Goal: Task Accomplishment & Management: Complete application form

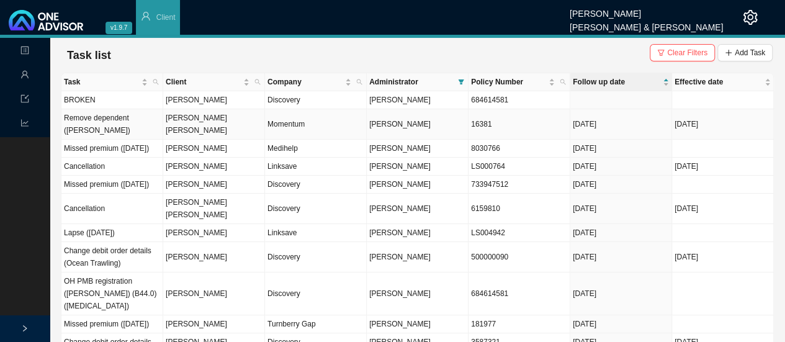
click at [217, 121] on td "[PERSON_NAME] [PERSON_NAME]" at bounding box center [214, 124] width 102 height 30
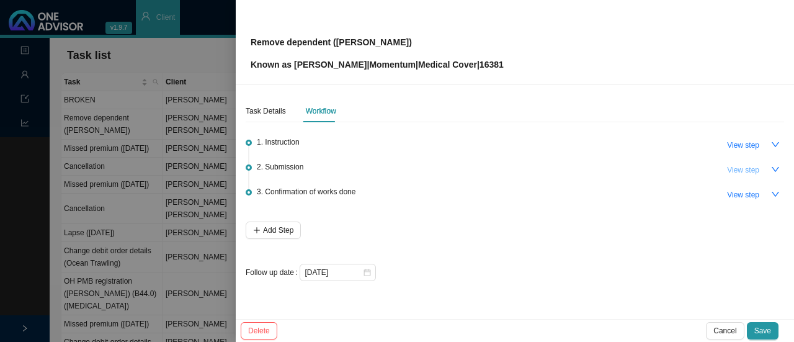
click at [753, 168] on span "View step" at bounding box center [743, 170] width 32 height 12
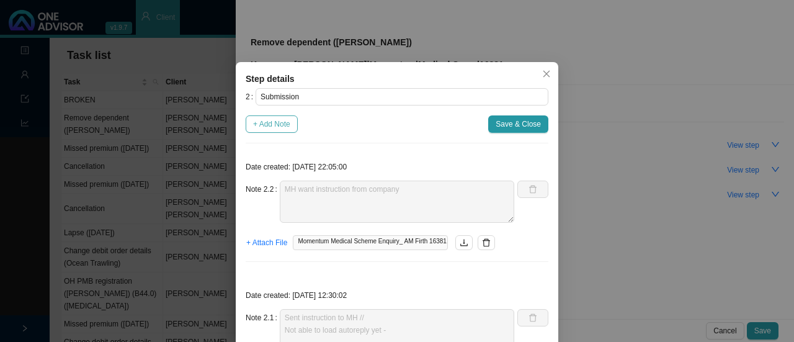
click at [272, 127] on span "+ Add Note" at bounding box center [271, 124] width 37 height 12
type textarea "MH want instruction from company"
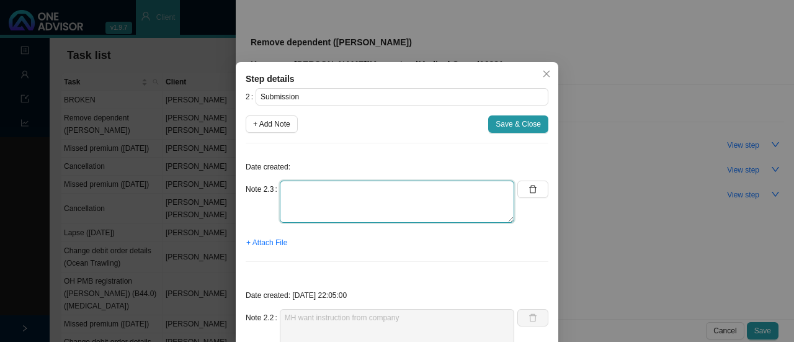
click at [310, 215] on textarea at bounding box center [397, 202] width 235 height 42
type textarea "s"
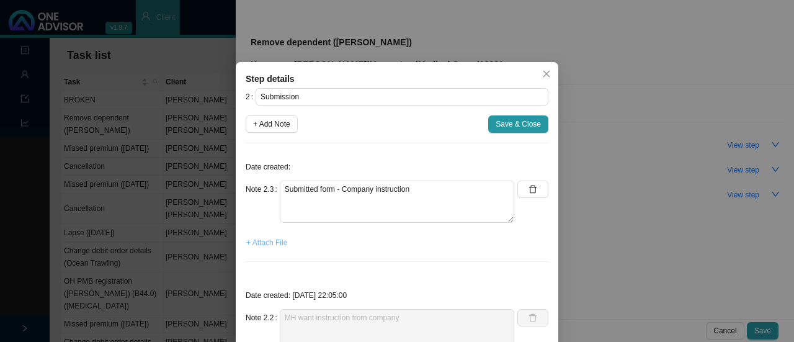
click at [266, 245] on span "+ Attach File" at bounding box center [266, 242] width 41 height 12
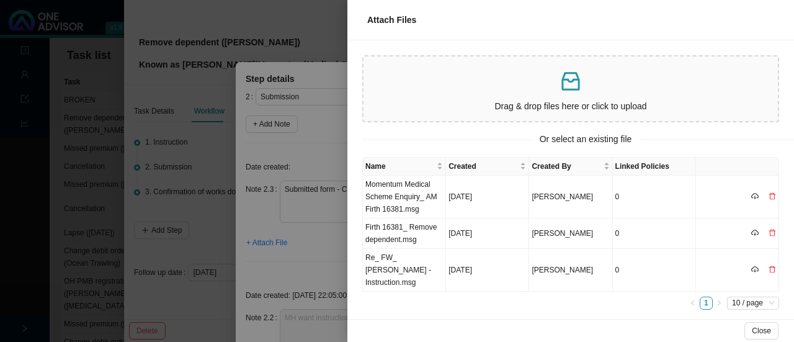
click at [310, 78] on div at bounding box center [397, 171] width 794 height 342
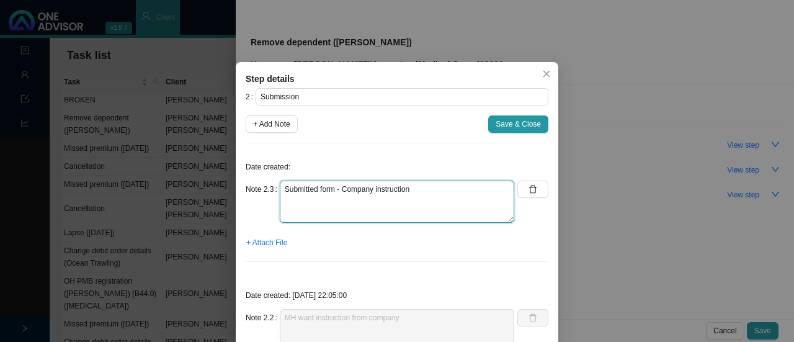
click at [441, 191] on textarea "Submitted form - Company instruction" at bounding box center [397, 202] width 235 height 42
type textarea "Submitted form - Company instruction Still to attach (Reported to [PERSON_NAME])"
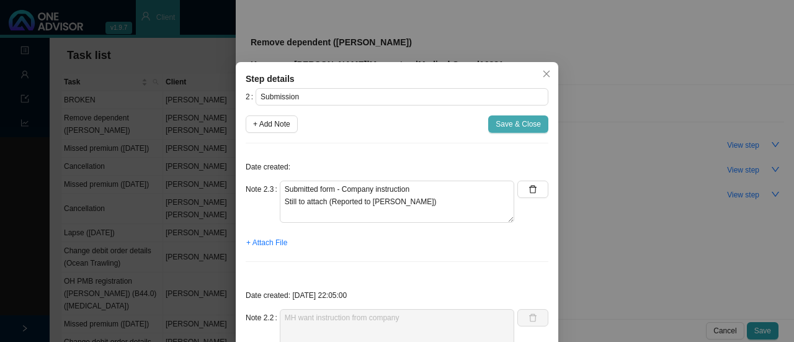
click at [505, 120] on span "Save & Close" at bounding box center [518, 124] width 45 height 12
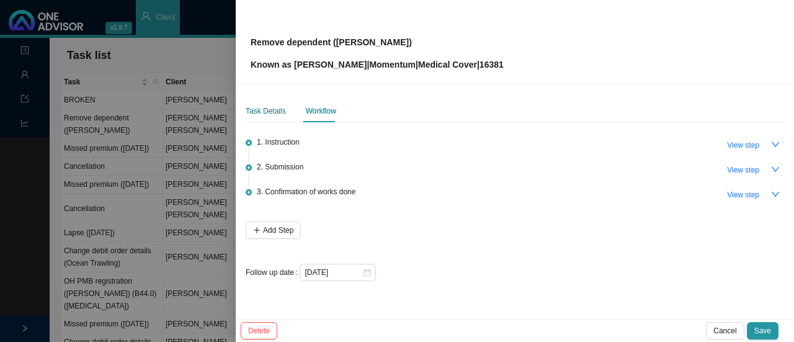
click at [254, 109] on div "Task Details" at bounding box center [266, 111] width 40 height 12
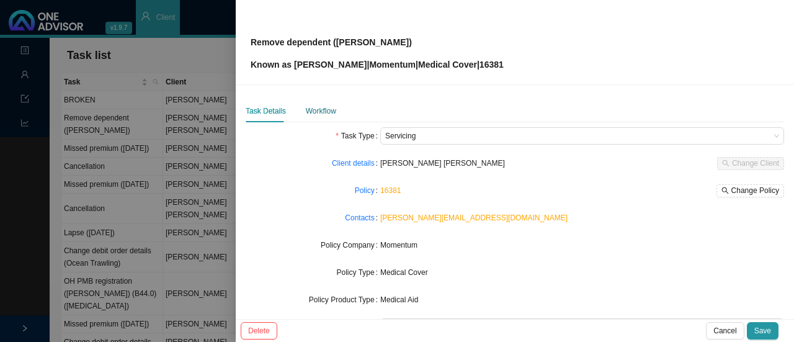
click at [310, 109] on div "Workflow" at bounding box center [321, 111] width 30 height 12
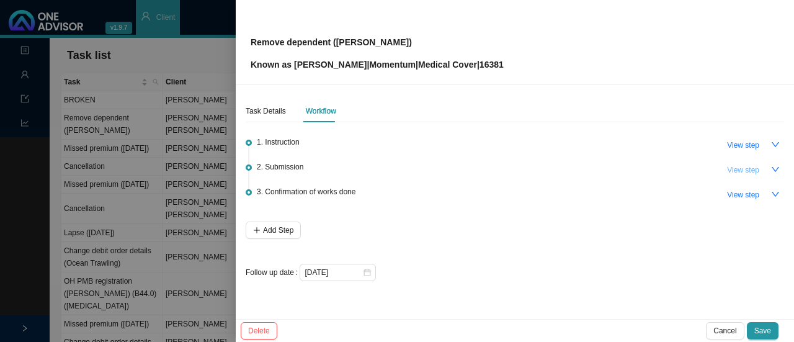
click at [736, 164] on span "View step" at bounding box center [743, 170] width 32 height 12
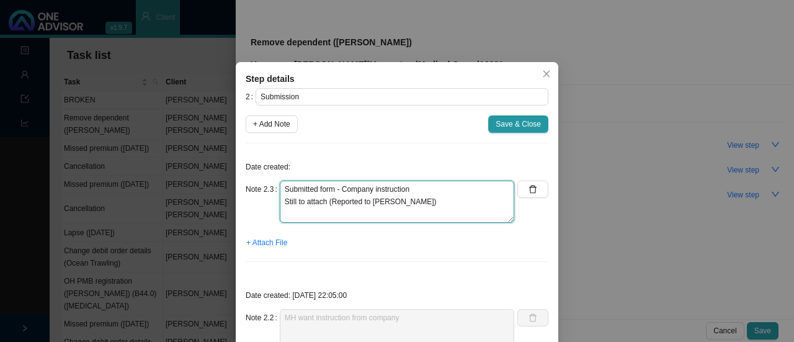
click at [427, 190] on textarea "Submitted form - Company instruction Still to attach (Reported to [PERSON_NAME])" at bounding box center [397, 202] width 235 height 42
paste textarea "697748896"
type textarea "Submitted form - Company instruction ( 697748896) Still to attach (Reported to …"
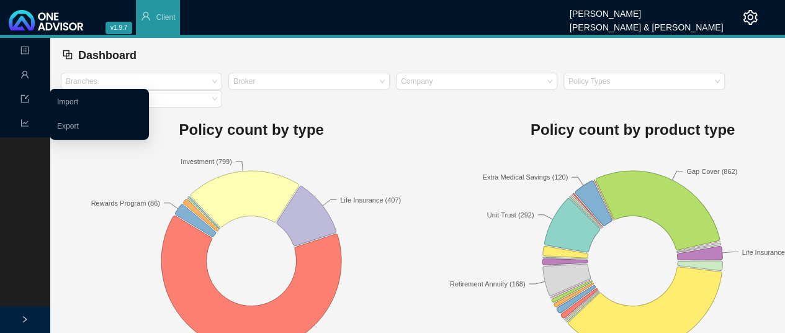
click at [22, 76] on icon "user" at bounding box center [24, 74] width 9 height 9
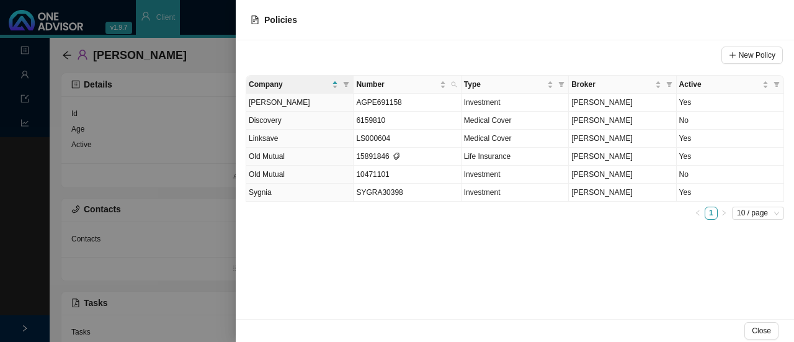
click at [322, 227] on div "New Policy Company Number Type Broker Active Allan Gray AGPE691158 Investment M…" at bounding box center [515, 179] width 559 height 279
